Goal: Transaction & Acquisition: Purchase product/service

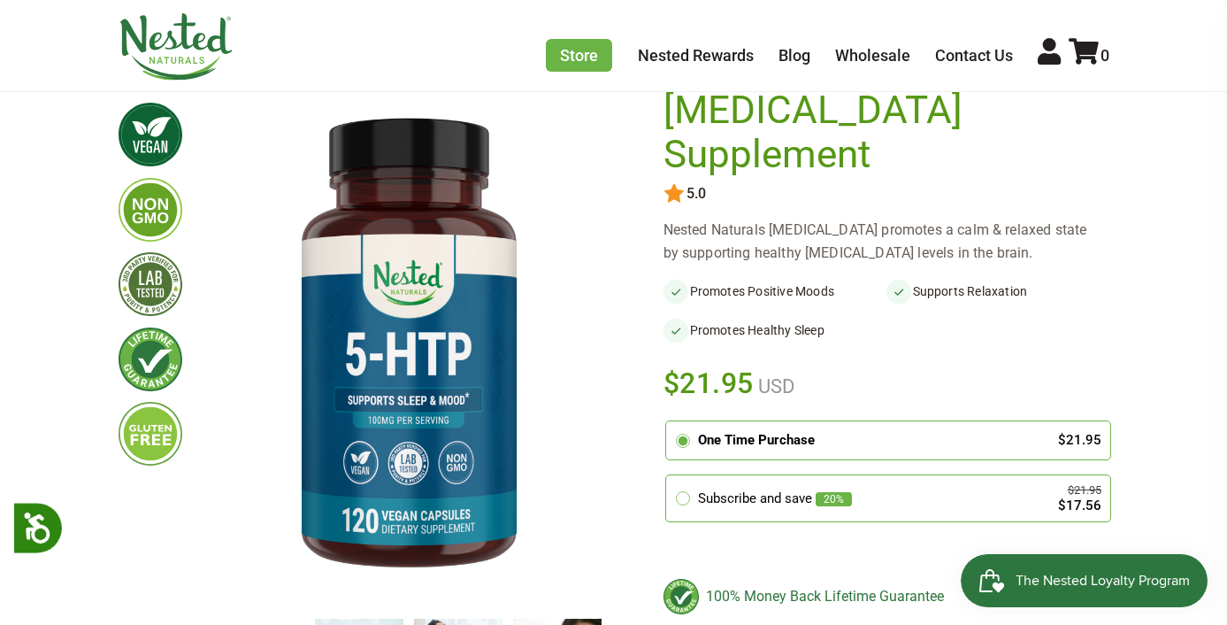
scroll to position [143, 0]
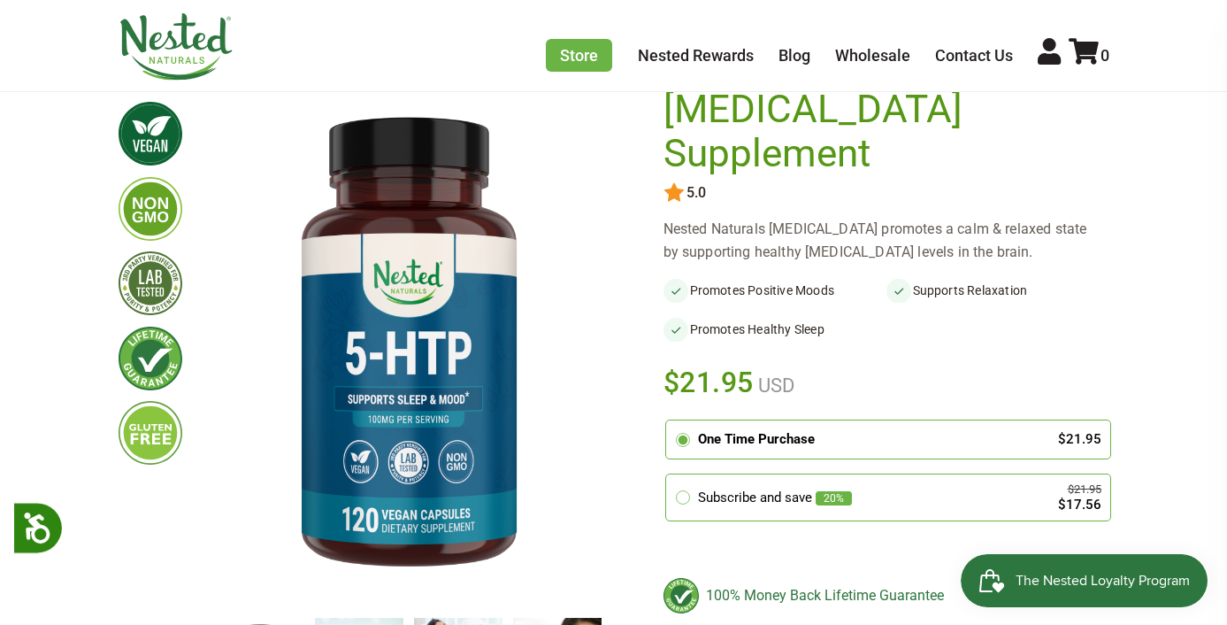
click at [860, 420] on label "One Time Purchase $21.95" at bounding box center [888, 439] width 444 height 38
click at [671, 423] on input "radio" at bounding box center [671, 423] width 0 height 0
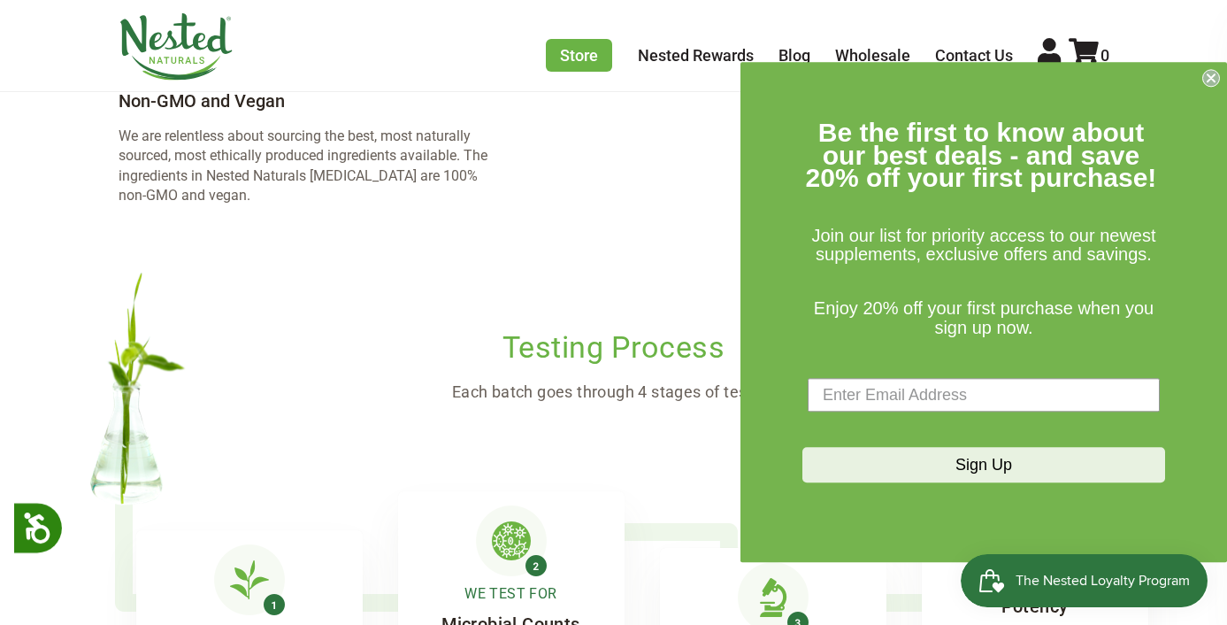
scroll to position [2667, 0]
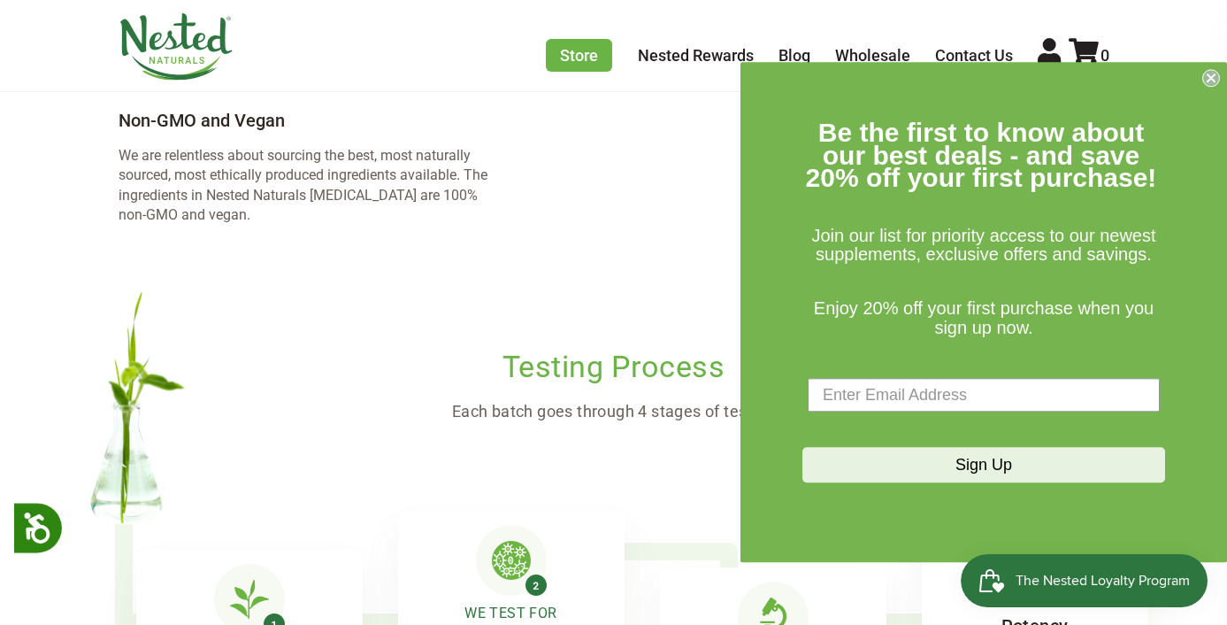
click at [1215, 81] on icon "Close dialog" at bounding box center [1211, 77] width 7 height 7
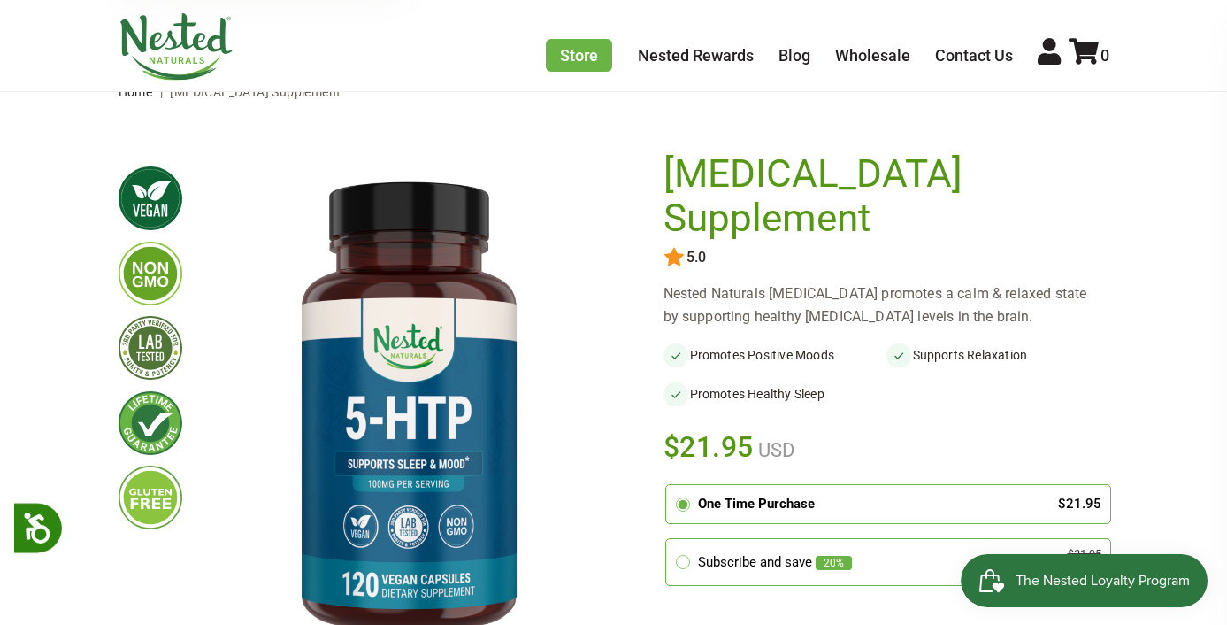
scroll to position [0, 0]
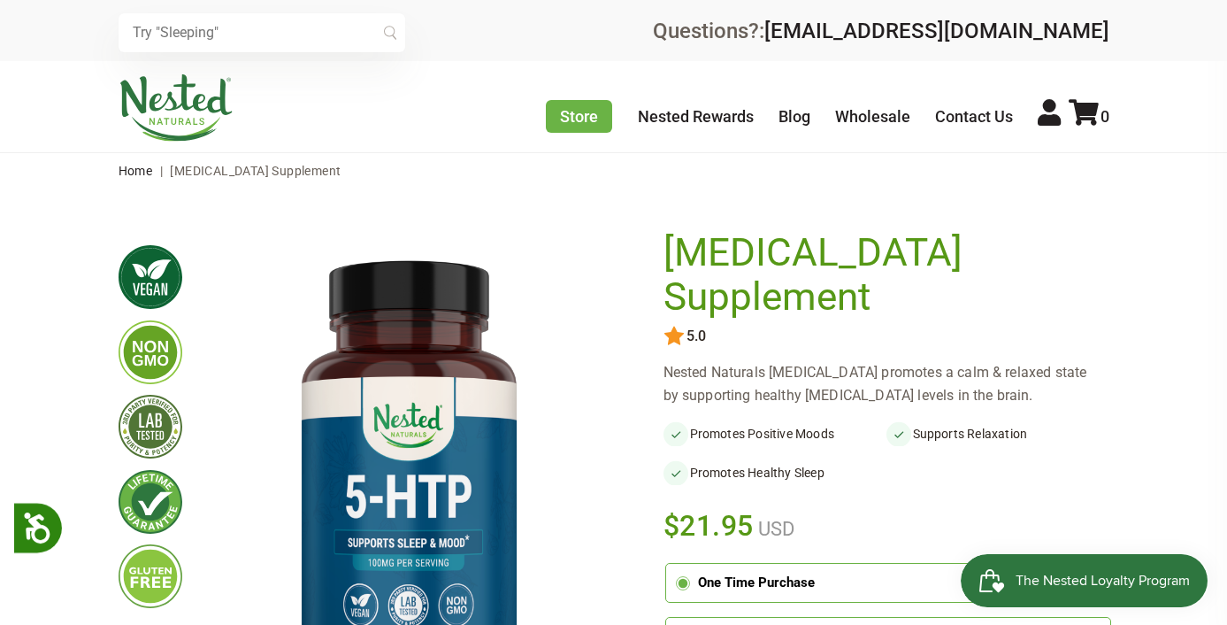
click at [1065, 112] on div "0" at bounding box center [1087, 115] width 45 height 32
click at [1087, 113] on icon at bounding box center [1084, 112] width 30 height 27
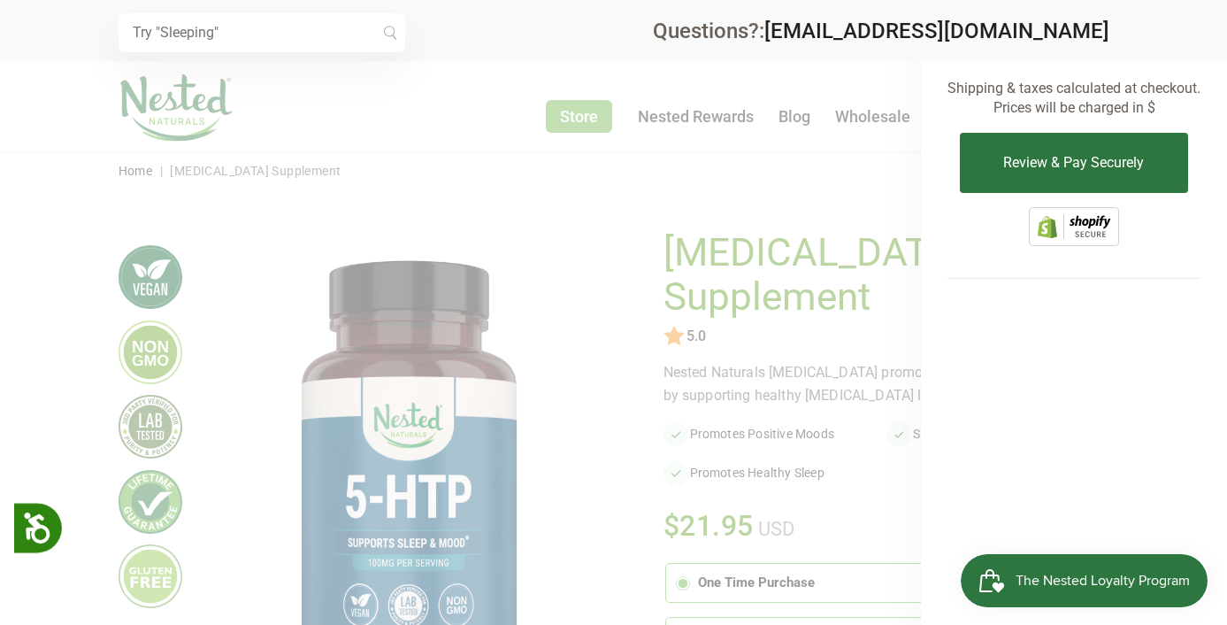
click at [859, 181] on div at bounding box center [613, 312] width 1227 height 625
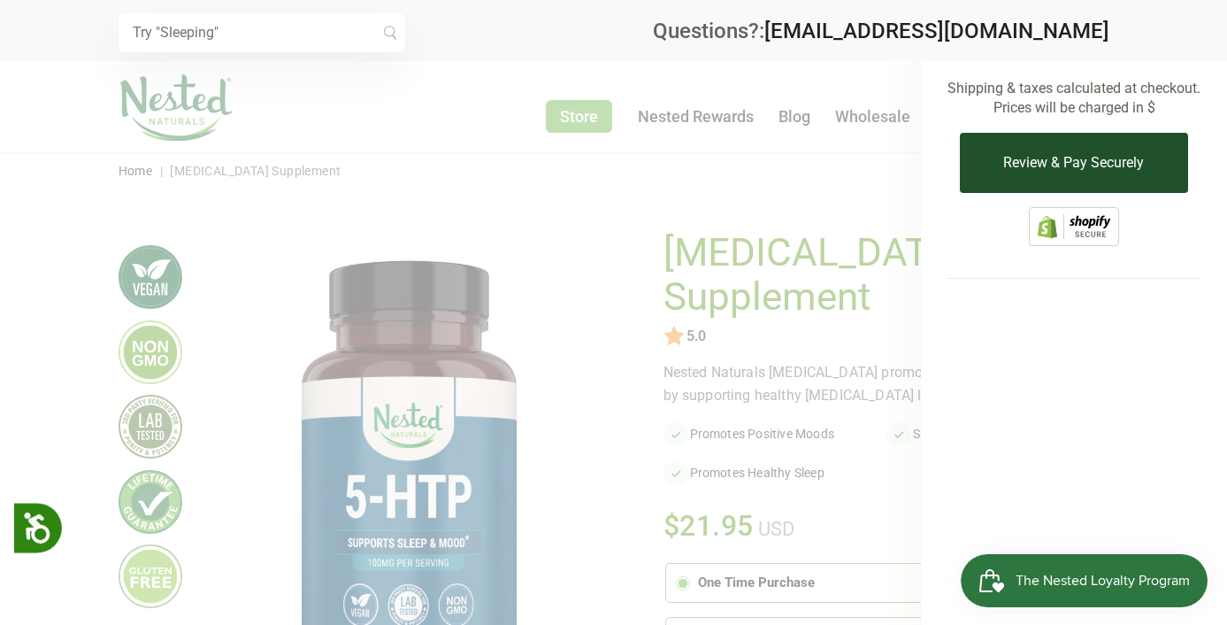
click at [1016, 167] on button "Review & Pay Securely" at bounding box center [1073, 163] width 227 height 60
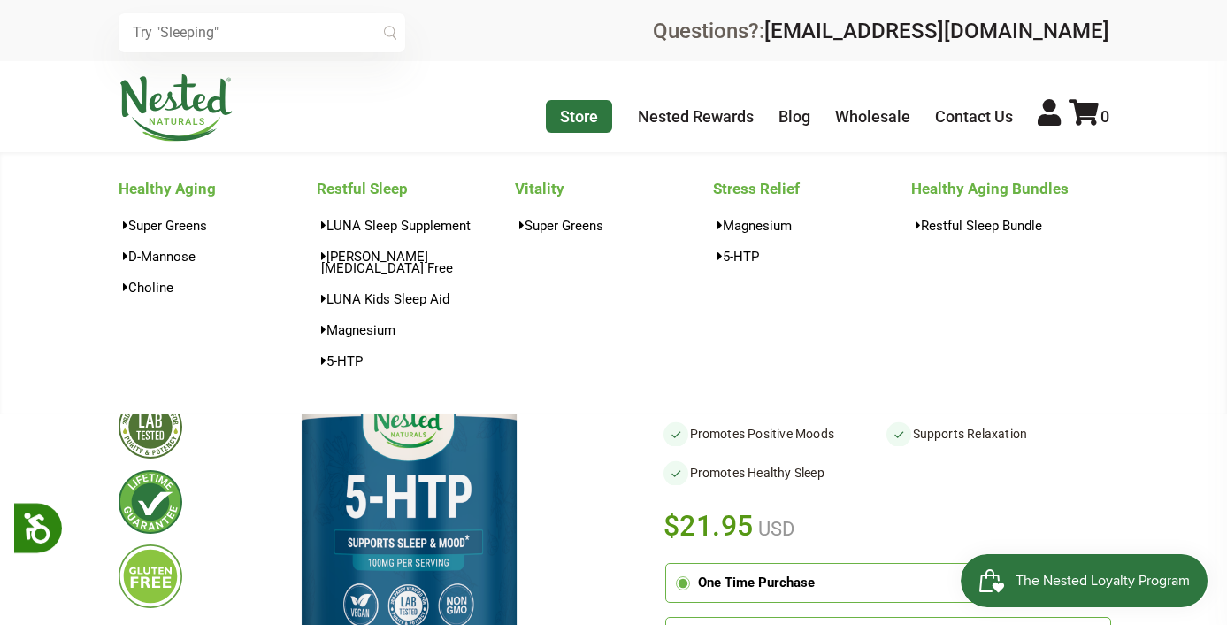
click at [582, 127] on link "Store" at bounding box center [579, 116] width 66 height 33
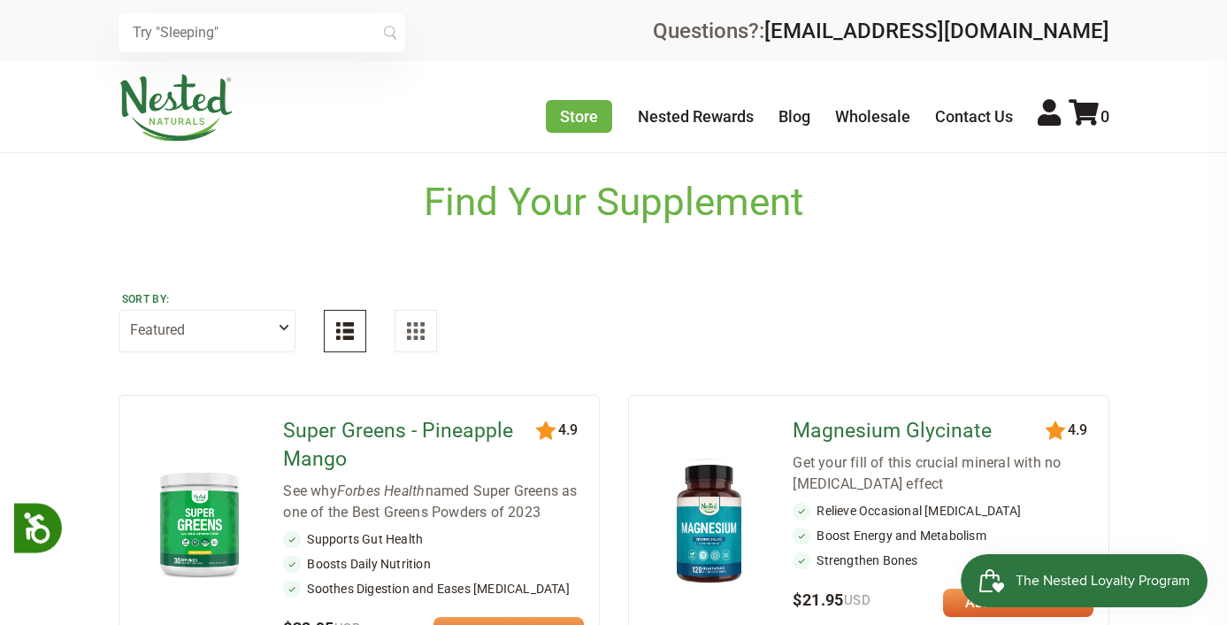
click at [275, 342] on select "Featured Highest Rated Best-Selling Alphabetically Newest First" at bounding box center [207, 331] width 177 height 42
click at [275, 42] on input "text" at bounding box center [262, 32] width 287 height 39
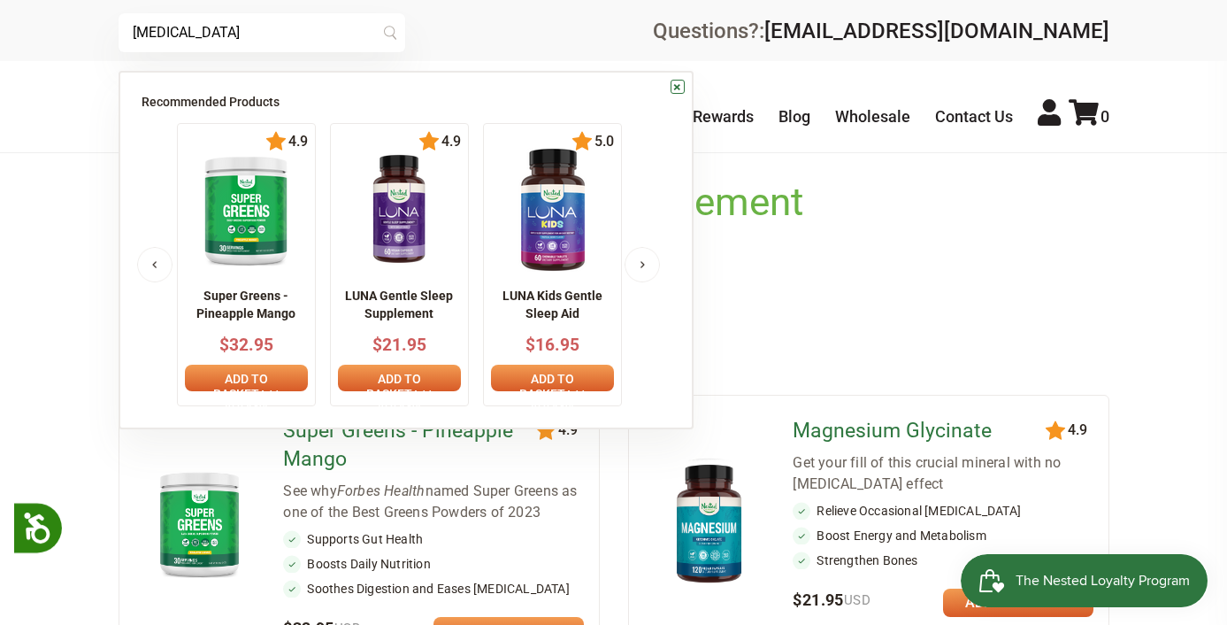
type input "[MEDICAL_DATA]"
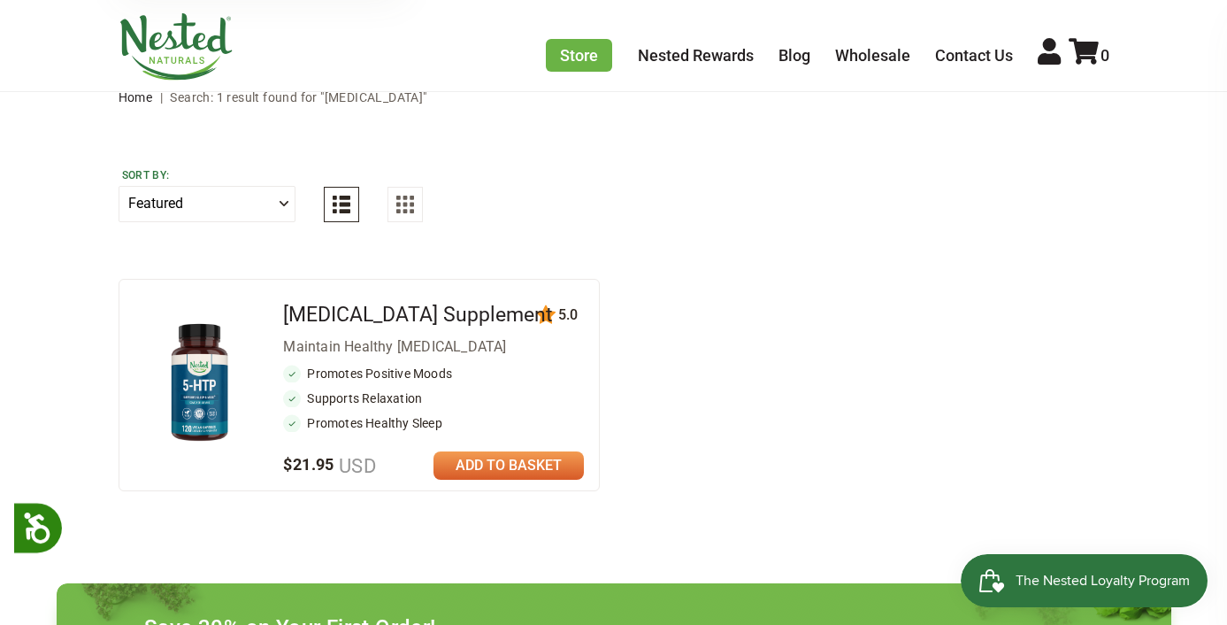
scroll to position [83, 0]
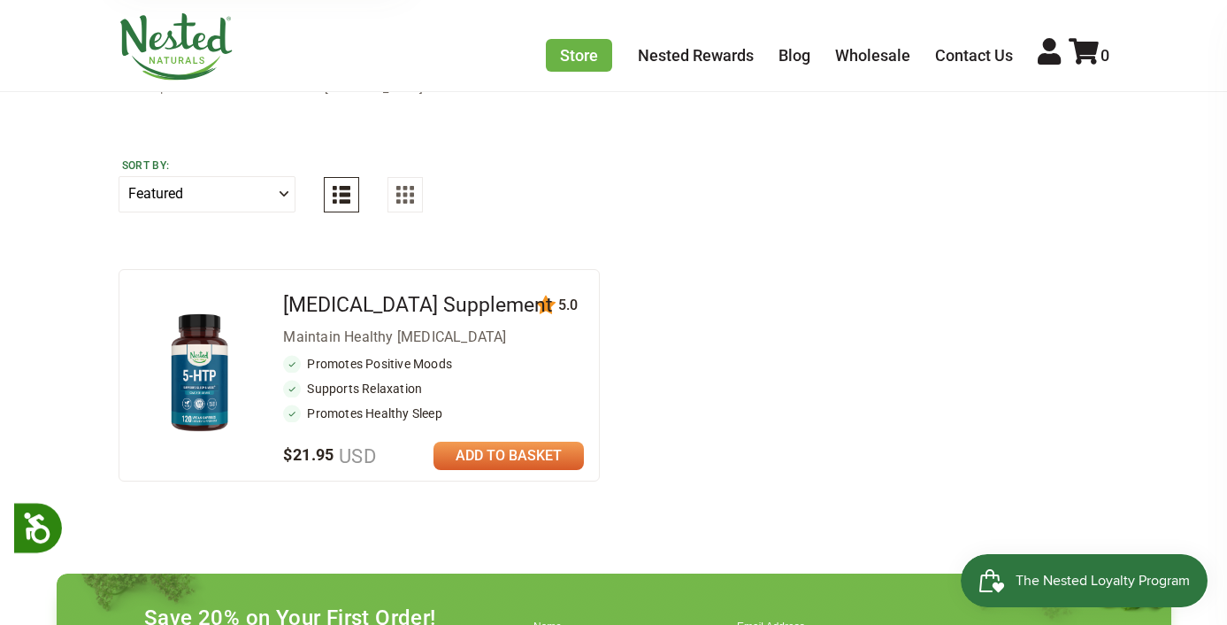
click at [500, 458] on link at bounding box center [509, 456] width 150 height 28
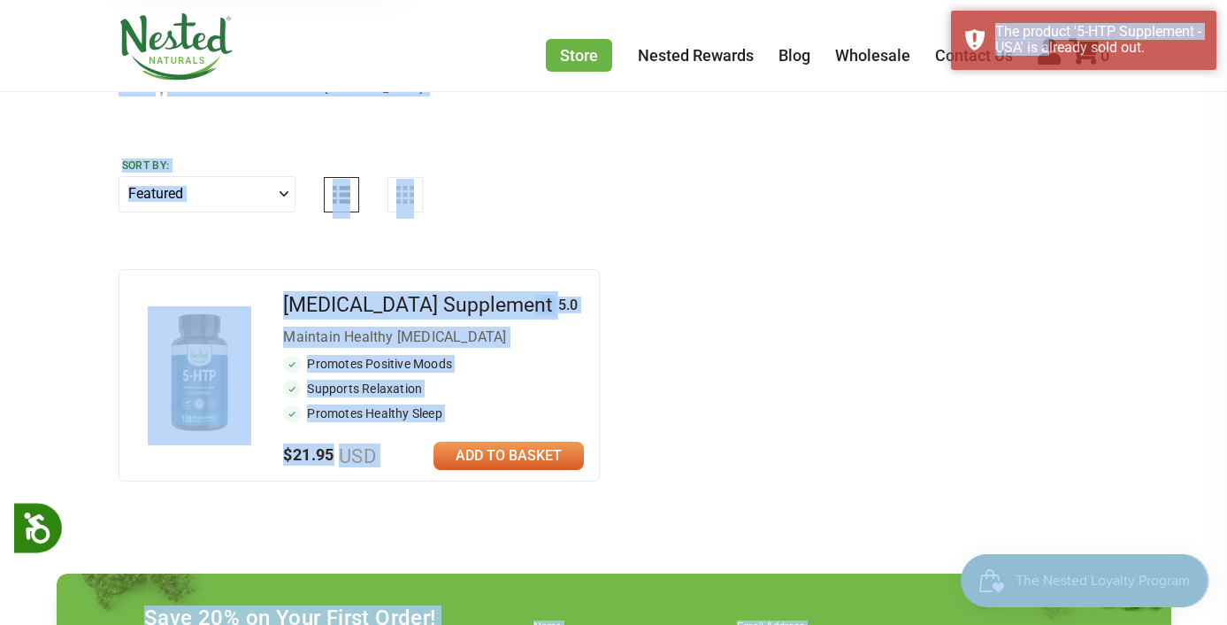
drag, startPoint x: 1046, startPoint y: 51, endPoint x: 1271, endPoint y: 43, distance: 224.9
click at [1227, 43] on html "Popup heading Close Accessibility Press enter for Accessibility for blind peopl…" at bounding box center [613, 229] width 1227 height 625
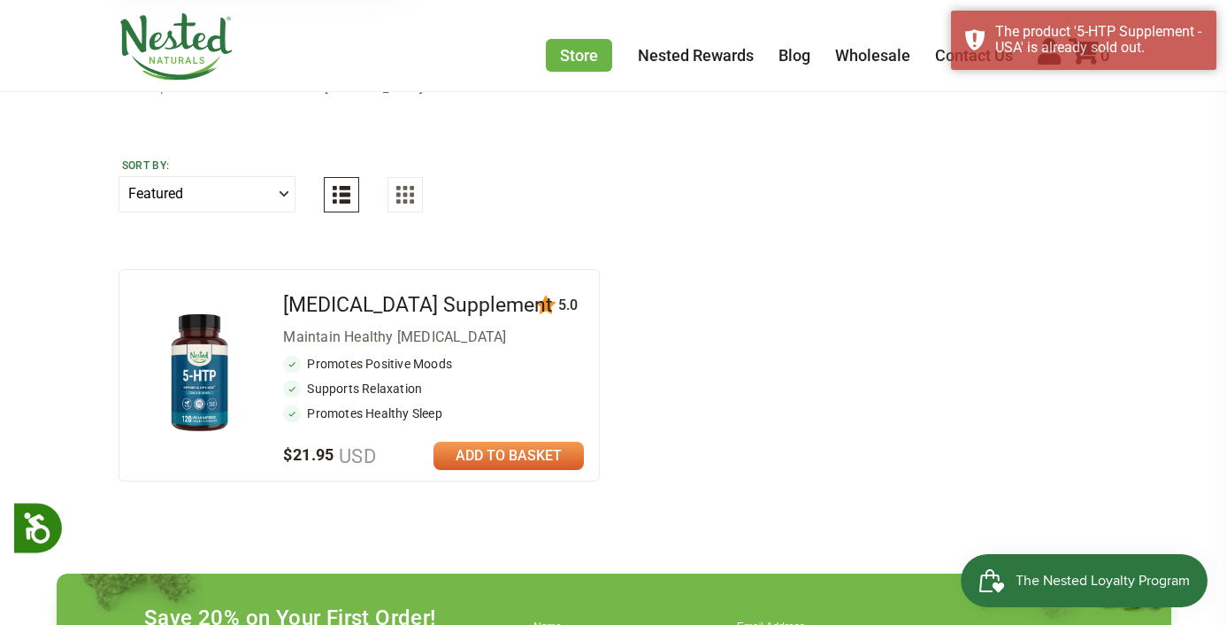
click at [750, 215] on div "Sort by: Featured Highest Rated Best-Selling Alphabetically Newest First" at bounding box center [614, 197] width 991 height 113
